Goal: Check status: Check status

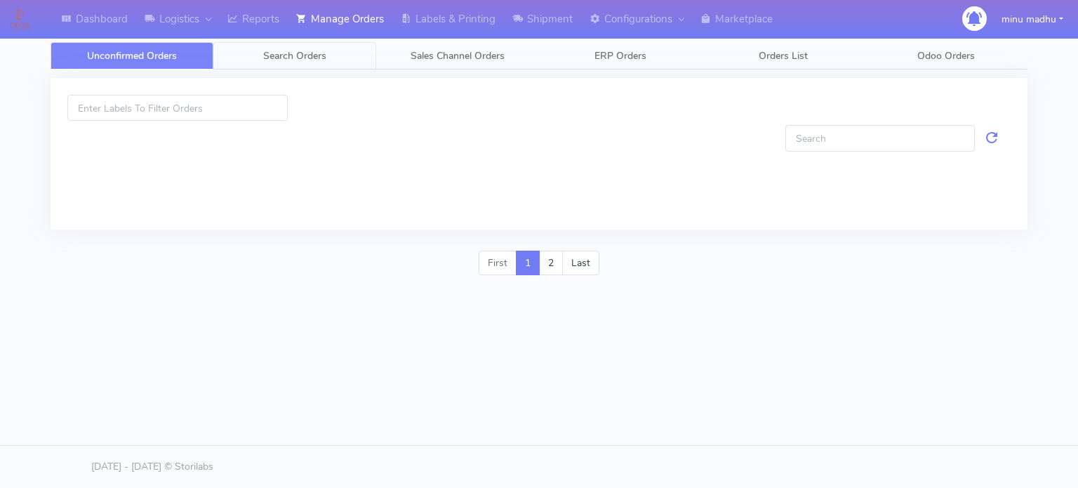
click at [286, 51] on span "Search Orders" at bounding box center [294, 55] width 63 height 13
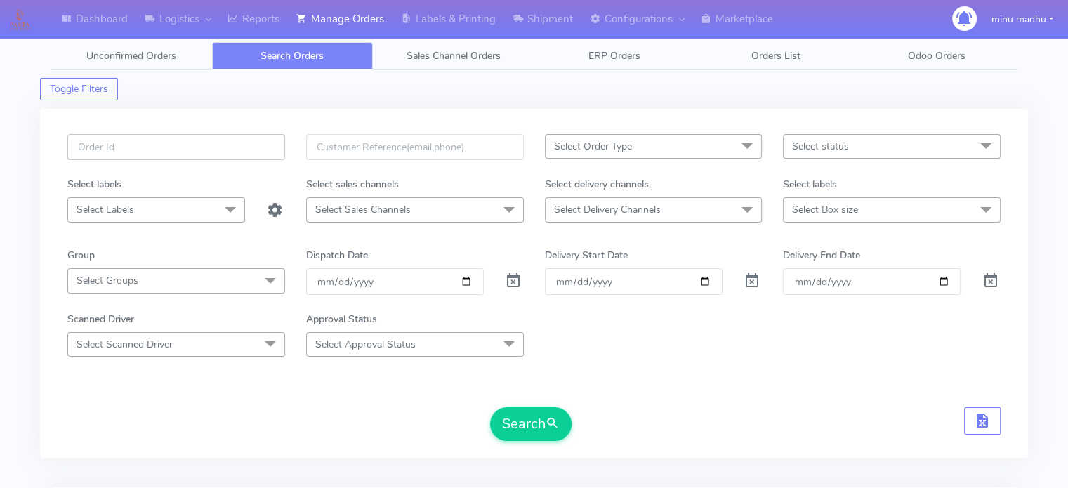
click at [236, 137] on input "text" at bounding box center [176, 147] width 218 height 26
paste input "#2494ATAVI"
type input "#2494ATAVI"
click at [517, 280] on span at bounding box center [513, 283] width 17 height 13
click at [519, 426] on button "Search" at bounding box center [530, 424] width 81 height 34
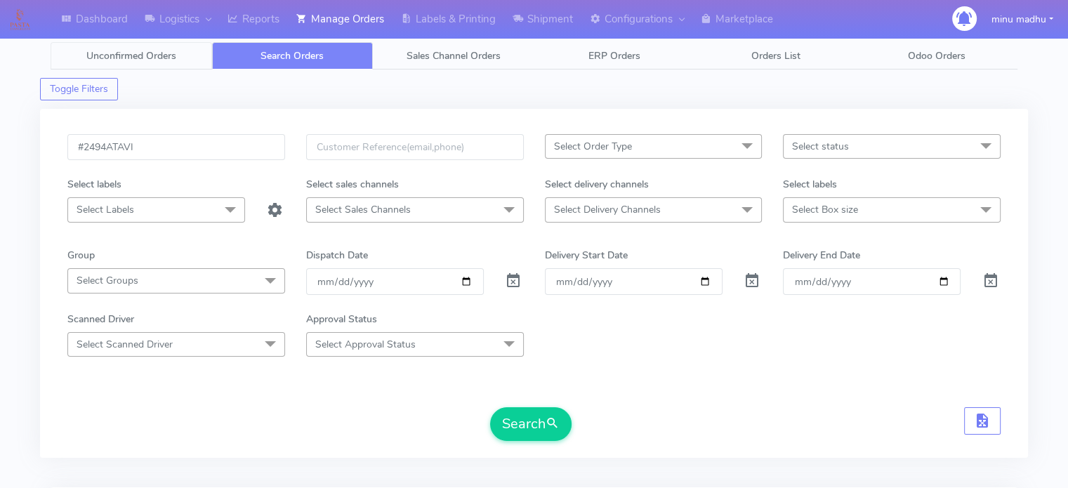
click at [108, 55] on span "Unconfirmed Orders" at bounding box center [131, 55] width 90 height 13
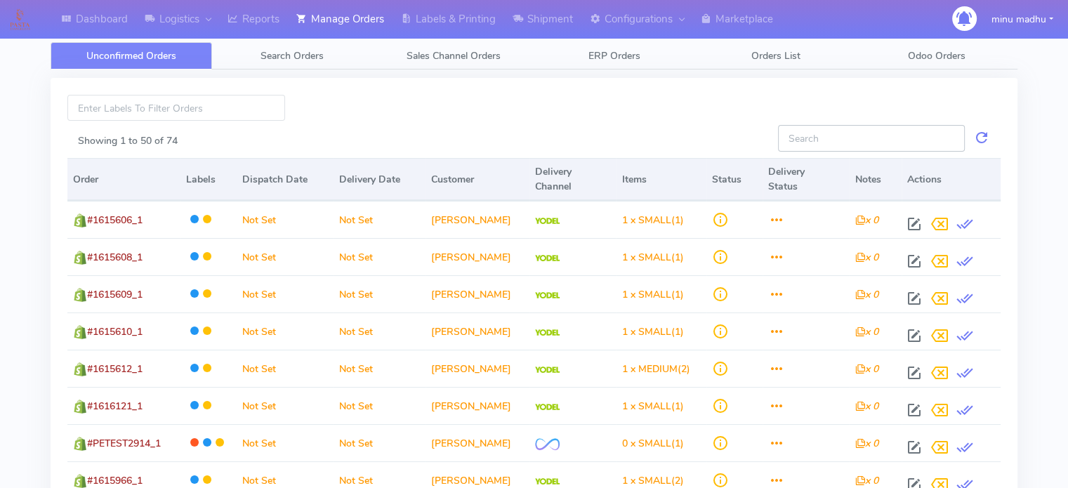
click at [819, 131] on input "Showing 1 to 50 of 74" at bounding box center [871, 138] width 187 height 26
paste input "#PETEST2918"
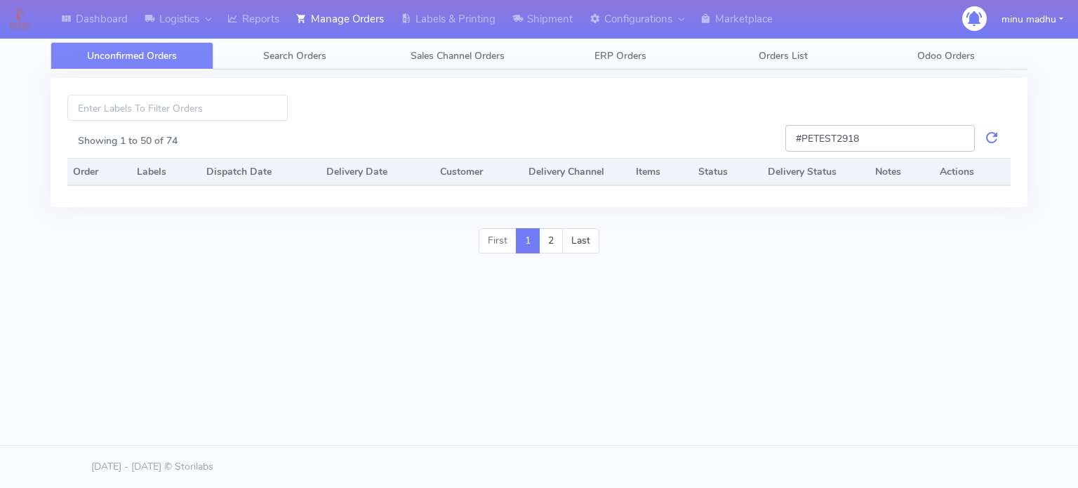
click at [965, 138] on input "#PETEST2918" at bounding box center [881, 138] width 190 height 26
type input "#PETEST2918"
click at [965, 138] on input "#PETEST2918" at bounding box center [881, 138] width 190 height 26
click at [997, 143] on link at bounding box center [991, 138] width 17 height 26
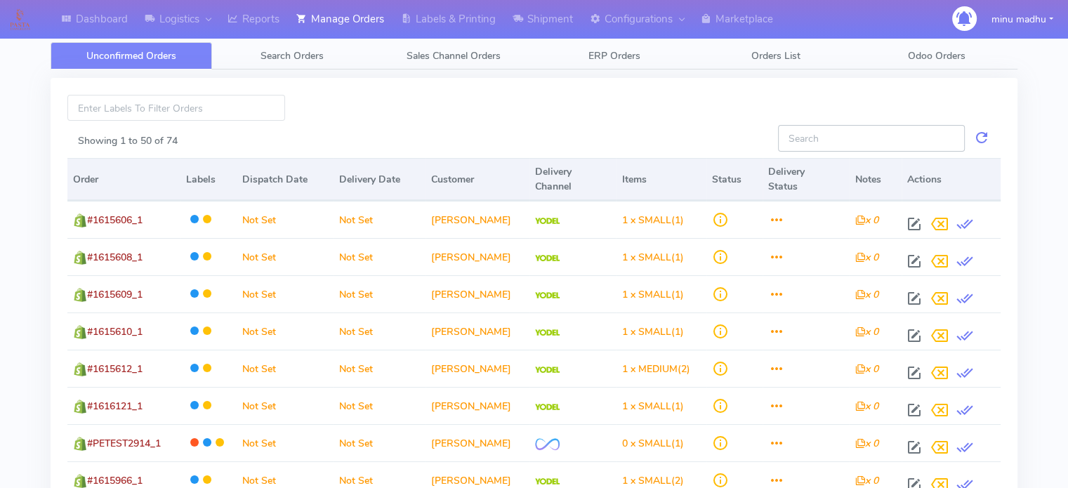
click at [889, 137] on input "Showing 1 to 50 of 74" at bounding box center [871, 138] width 187 height 26
paste input "#PETEST2918"
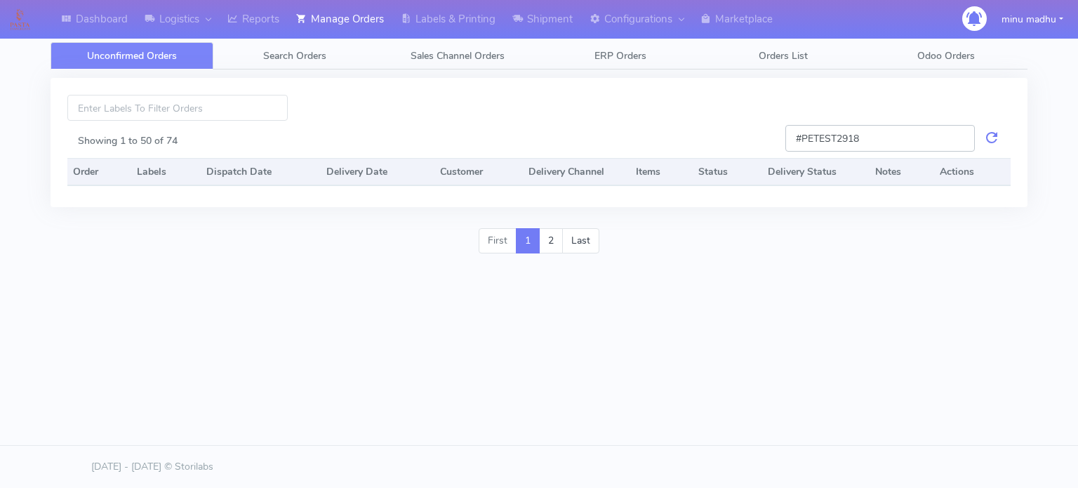
type input "#PETEST2918"
click at [889, 137] on input "#PETEST2918" at bounding box center [881, 138] width 190 height 26
click at [550, 240] on link "2" at bounding box center [551, 240] width 24 height 25
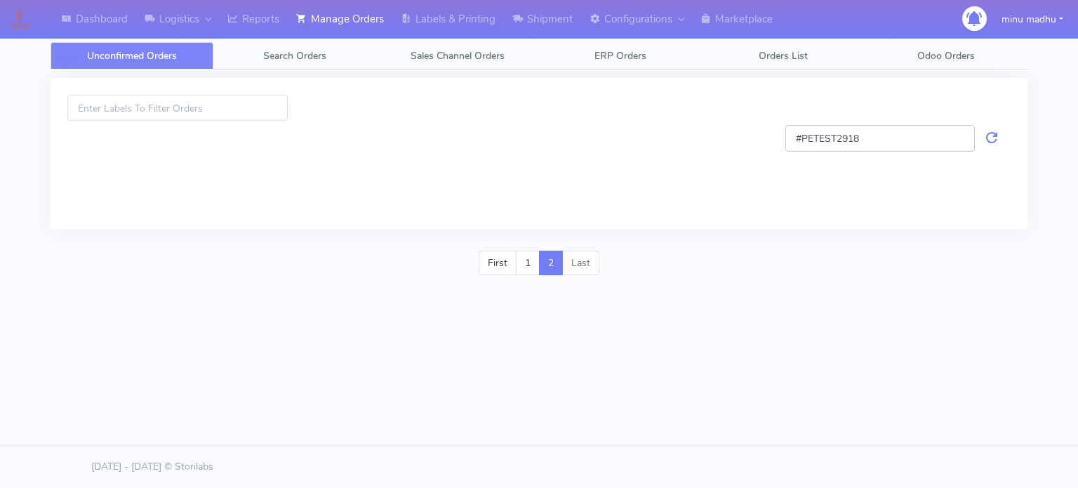
click at [902, 135] on input "#PETEST2918" at bounding box center [881, 138] width 190 height 26
click at [291, 55] on span "Search Orders" at bounding box center [294, 55] width 63 height 13
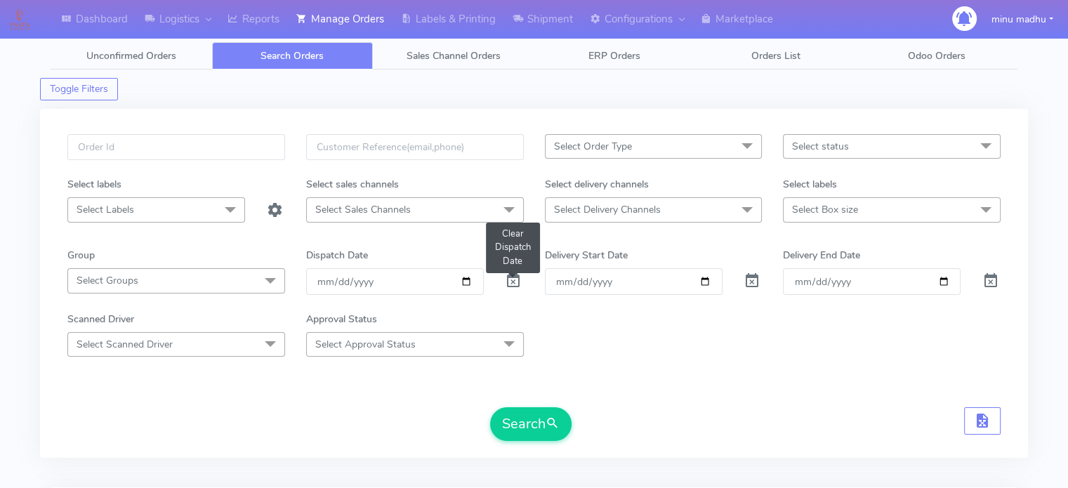
click at [513, 286] on span at bounding box center [513, 283] width 17 height 13
click at [220, 150] on input "text" at bounding box center [176, 147] width 218 height 26
paste input "#PETEST2918"
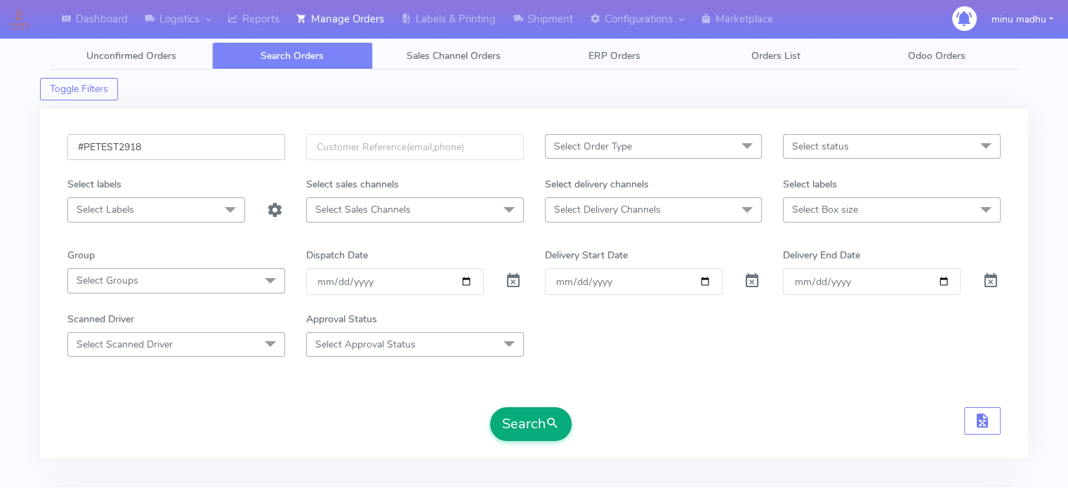
type input "#PETEST2918"
click at [524, 418] on button "Search" at bounding box center [530, 424] width 81 height 34
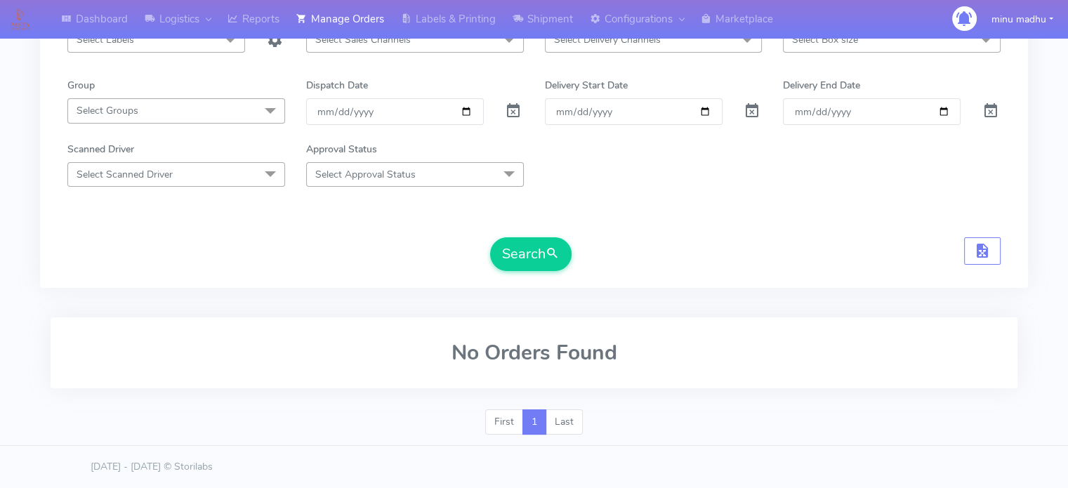
scroll to position [168, 0]
